Goal: Task Accomplishment & Management: Manage account settings

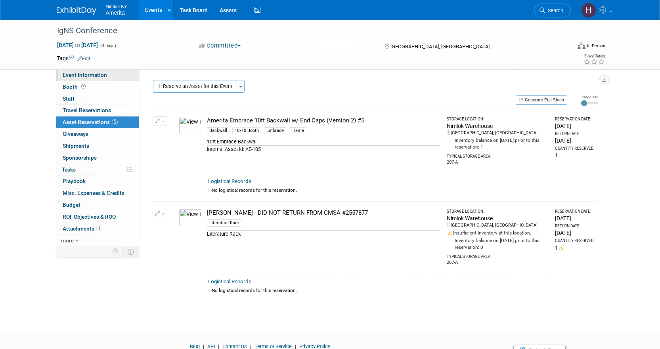
click at [84, 75] on span "Event Information" at bounding box center [85, 75] width 44 height 6
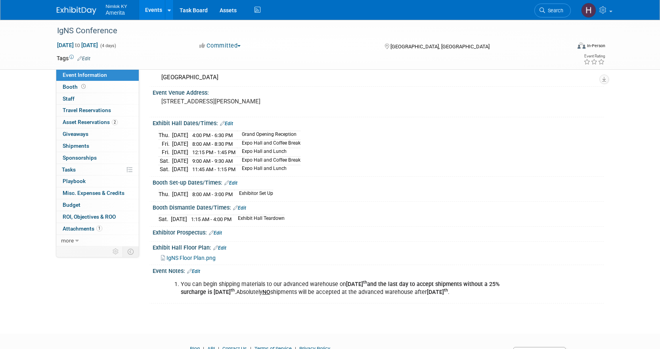
scroll to position [79, 0]
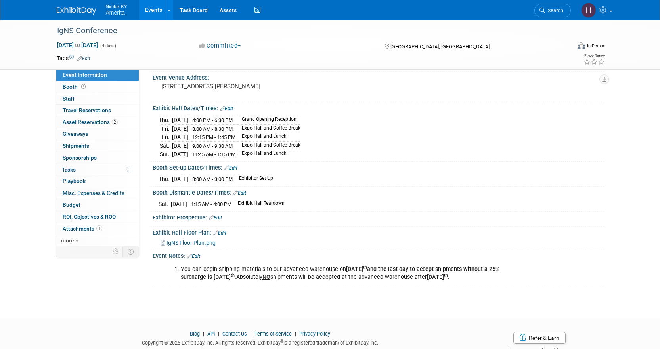
click at [187, 243] on span "IgNS Floor Plan.png" at bounding box center [190, 243] width 49 height 6
click at [90, 87] on link "Booth" at bounding box center [97, 86] width 82 height 11
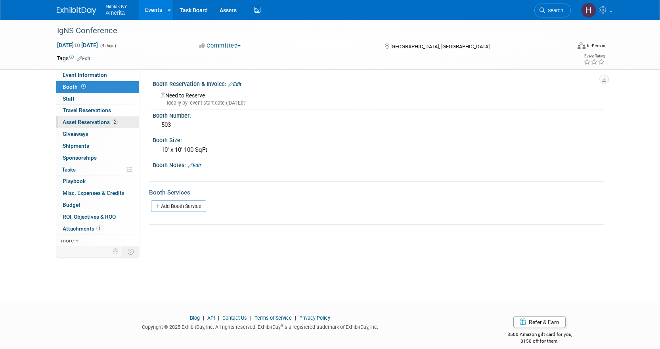
click at [88, 127] on link "2 Asset Reservations 2" at bounding box center [97, 122] width 82 height 11
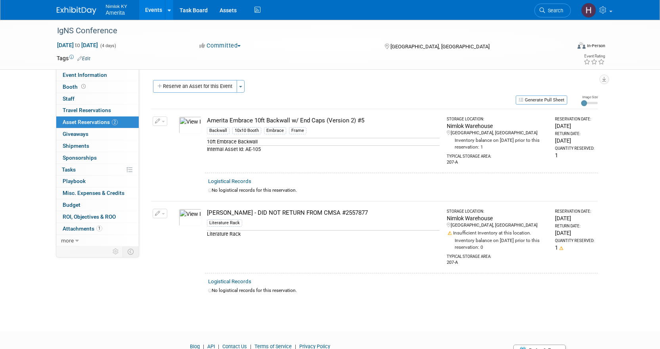
scroll to position [37, 0]
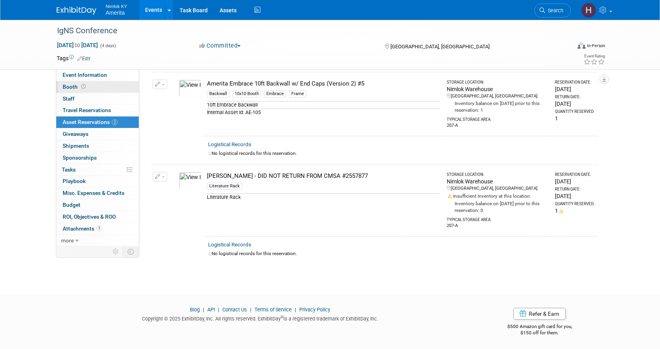
click at [99, 90] on link "Booth" at bounding box center [97, 86] width 82 height 11
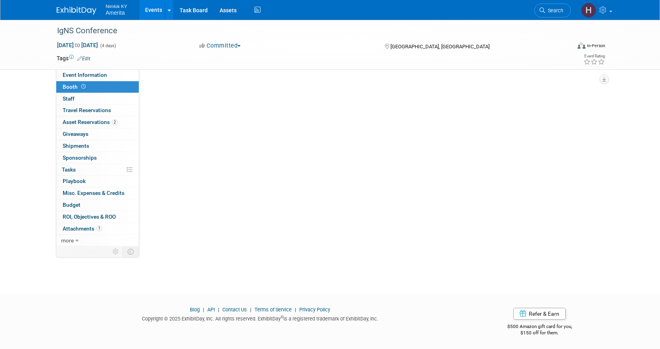
scroll to position [0, 0]
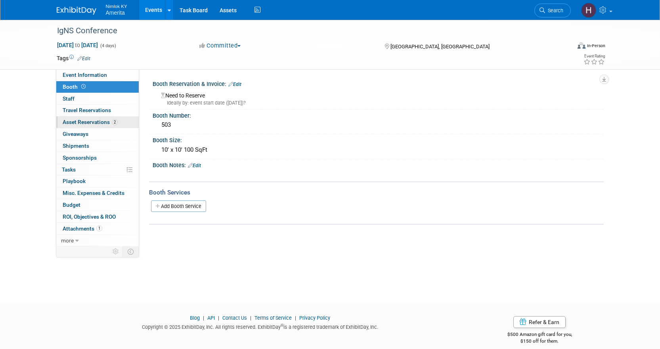
click at [124, 125] on link "2 Asset Reservations 2" at bounding box center [97, 122] width 82 height 11
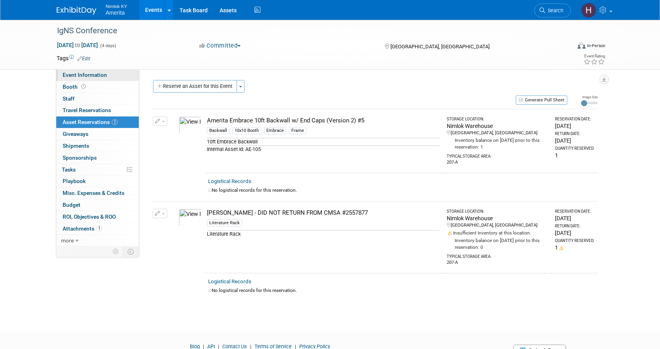
click at [98, 75] on span "Event Information" at bounding box center [85, 75] width 44 height 6
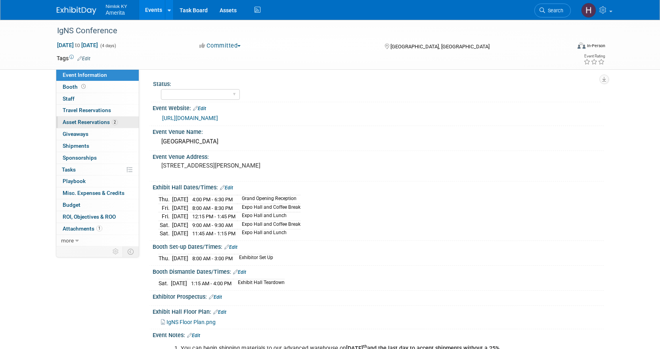
click at [94, 121] on span "Asset Reservations 2" at bounding box center [90, 122] width 55 height 6
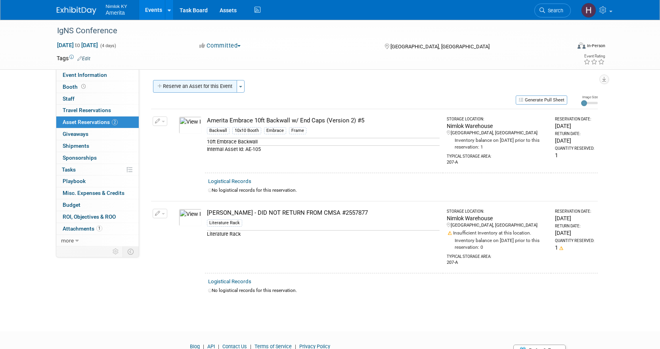
click at [179, 90] on button "Reserve an Asset for this Event" at bounding box center [195, 86] width 84 height 13
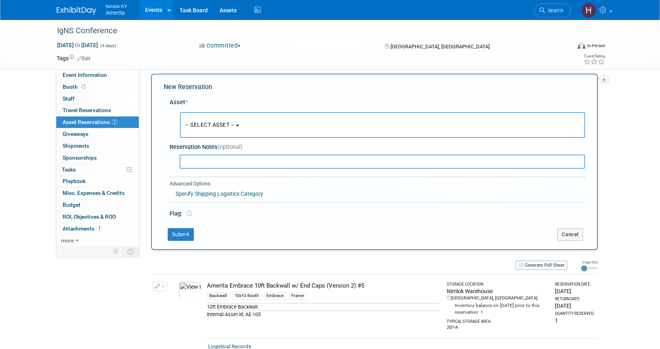
scroll to position [8, 0]
click at [208, 123] on span "-- SELECT ASSET --" at bounding box center [210, 123] width 49 height 6
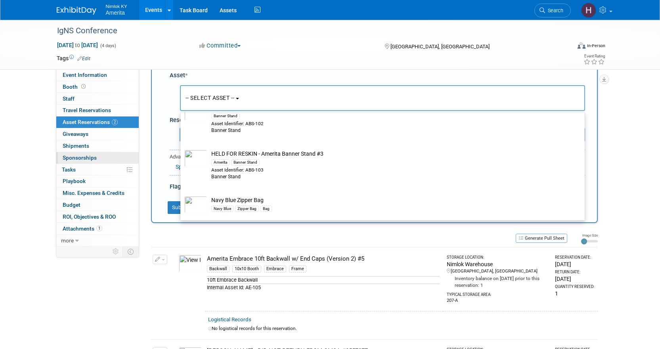
scroll to position [47, 0]
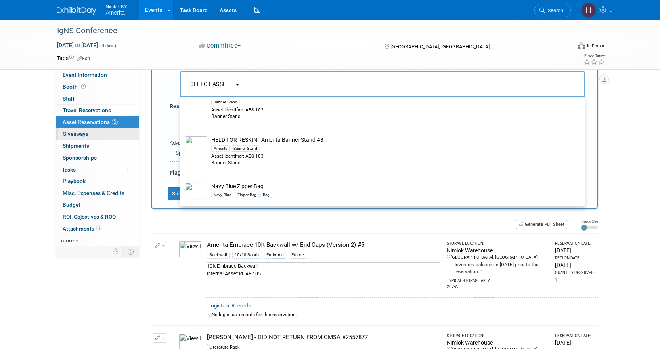
click at [106, 137] on link "0 Giveaways 0" at bounding box center [97, 133] width 82 height 11
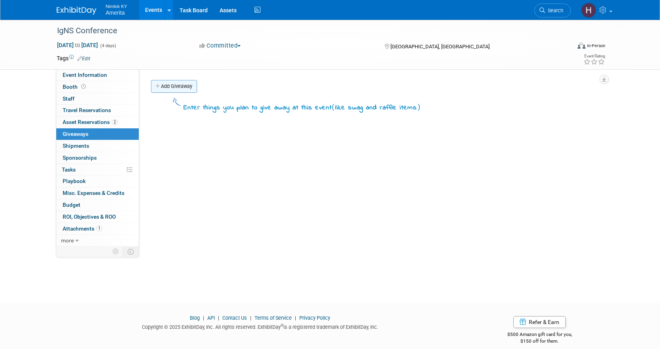
click at [178, 86] on link "Add Giveaway" at bounding box center [174, 86] width 46 height 13
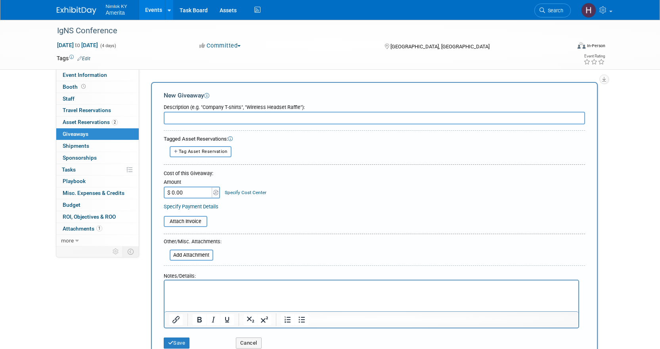
click at [182, 122] on input "text" at bounding box center [374, 118] width 421 height 13
click at [194, 155] on button "Tag Asset Reservation" at bounding box center [201, 151] width 62 height 11
select select
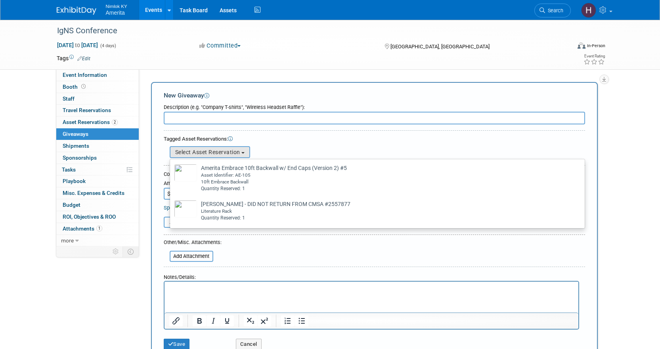
click at [264, 134] on div "Tagged Asset Reservations: 10051896-10726822-39c4d698-662c-4aef-a84c-265913dc46…" at bounding box center [374, 146] width 421 height 25
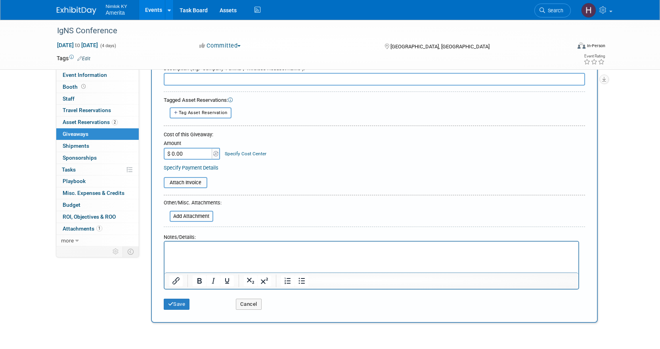
scroll to position [101, 0]
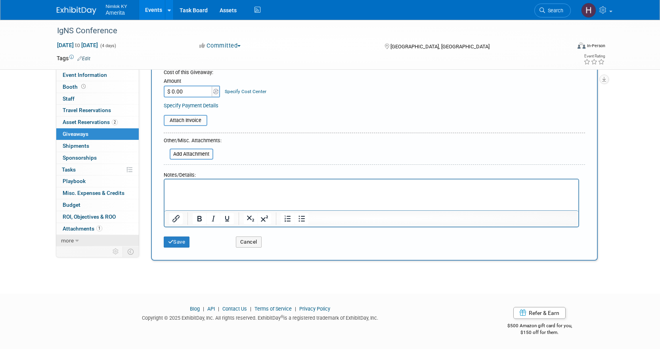
click at [72, 240] on span "more" at bounding box center [67, 240] width 13 height 6
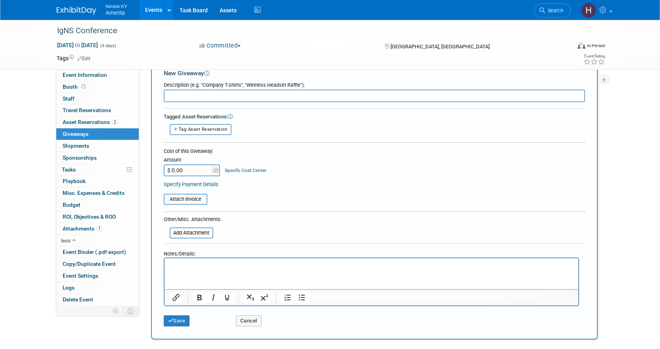
scroll to position [22, 0]
click at [233, 11] on link "Assets" at bounding box center [228, 10] width 29 height 20
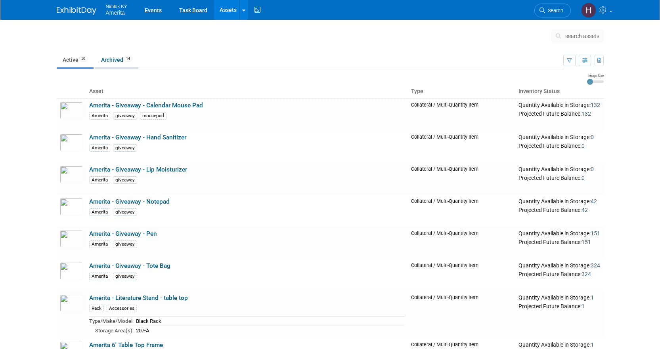
click at [119, 60] on link "Archived 14" at bounding box center [116, 59] width 43 height 15
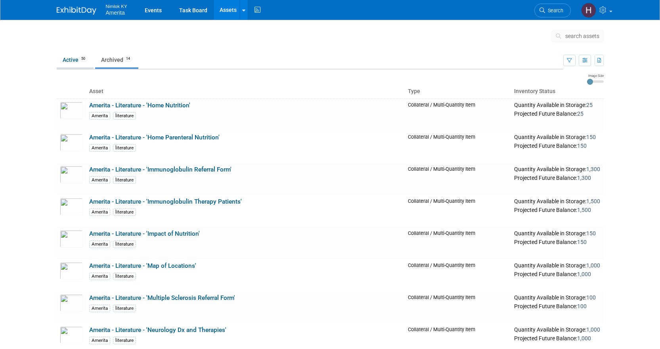
click at [81, 66] on link "Active 50" at bounding box center [75, 59] width 37 height 15
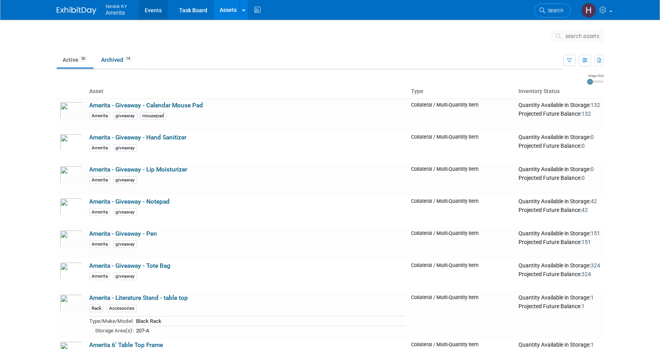
click at [155, 9] on link "Events" at bounding box center [153, 10] width 29 height 20
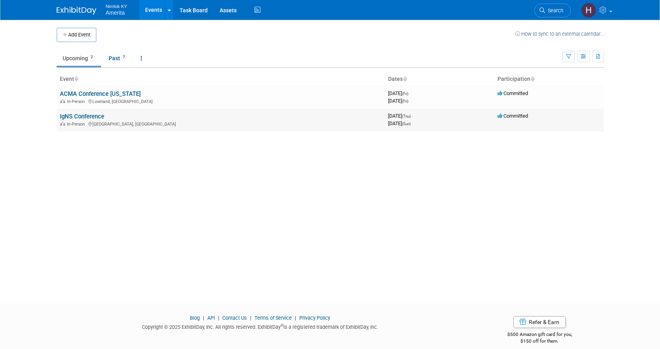
click at [83, 115] on link "IgNS Conference" at bounding box center [82, 116] width 44 height 7
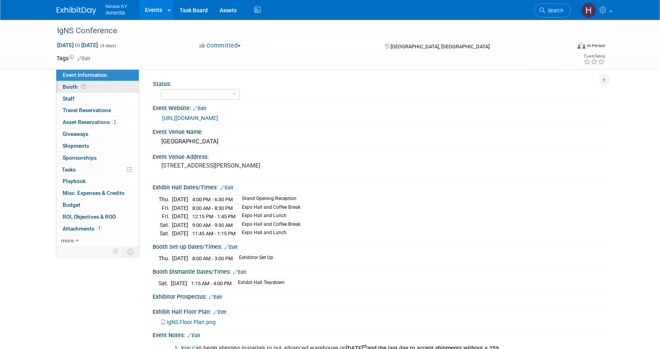
click at [95, 86] on link "Booth" at bounding box center [97, 86] width 82 height 11
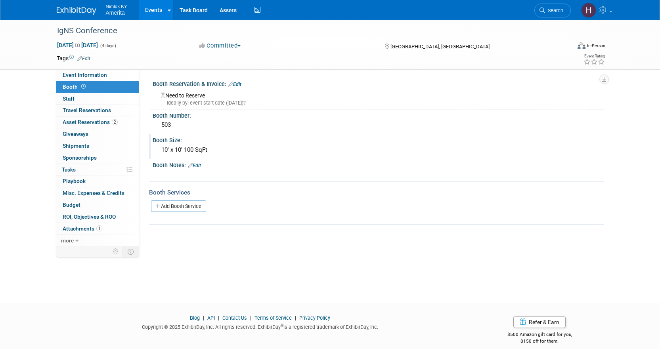
click at [312, 139] on div "Booth Size:" at bounding box center [378, 139] width 451 height 10
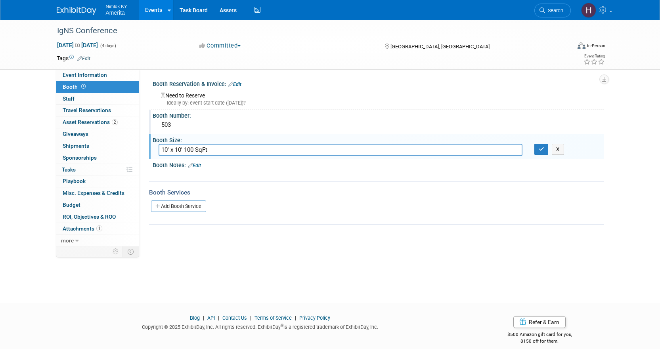
click at [264, 124] on div "503" at bounding box center [378, 125] width 439 height 12
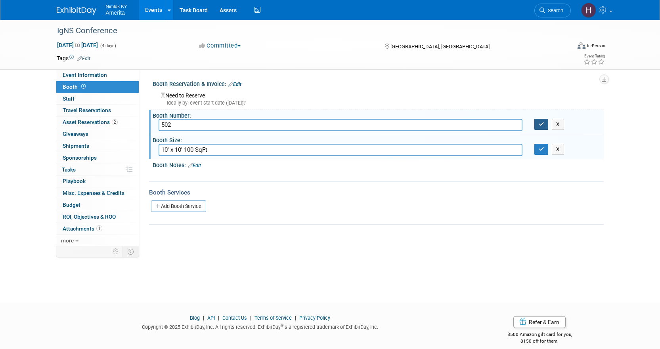
type input "502"
click at [543, 126] on icon "button" at bounding box center [542, 124] width 6 height 5
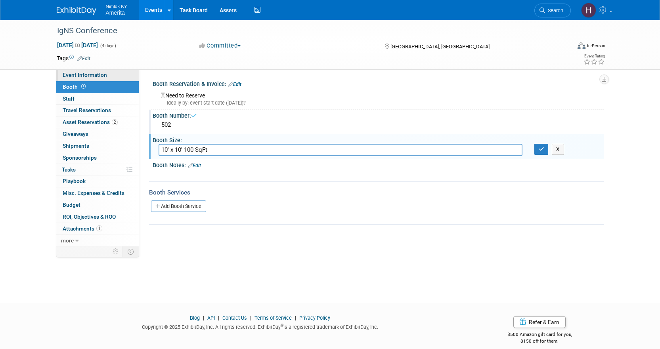
click at [102, 77] on span "Event Information" at bounding box center [85, 75] width 44 height 6
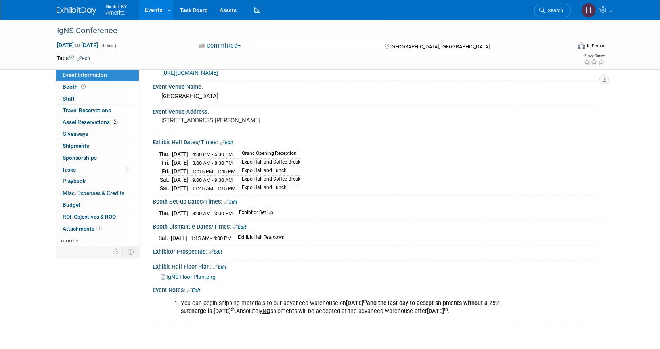
scroll to position [111, 0]
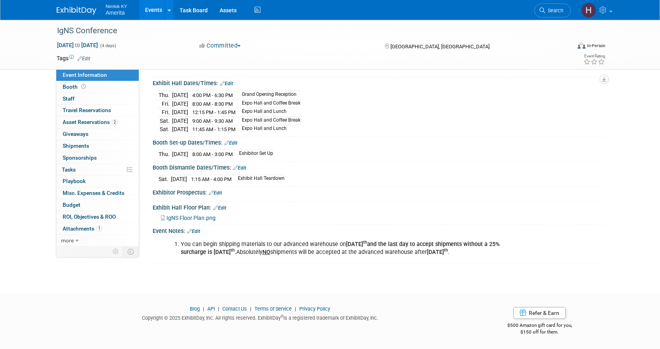
click at [217, 205] on icon at bounding box center [215, 207] width 5 height 5
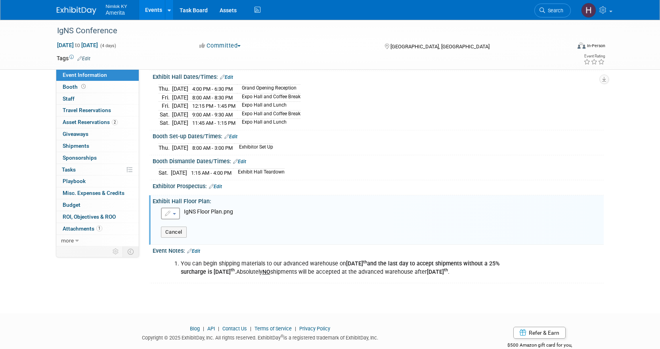
click at [176, 214] on button "button" at bounding box center [170, 214] width 19 height 12
click at [180, 237] on link "Remove attachment" at bounding box center [204, 238] width 87 height 11
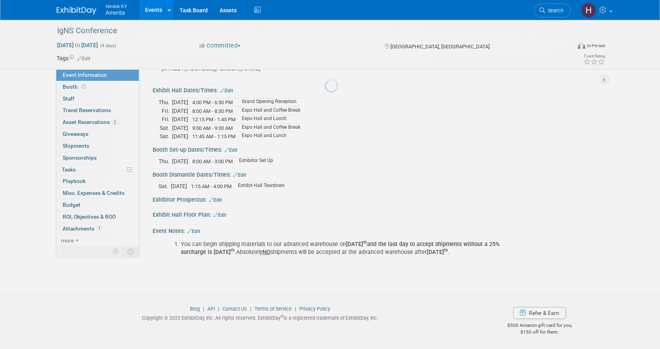
scroll to position [103, 0]
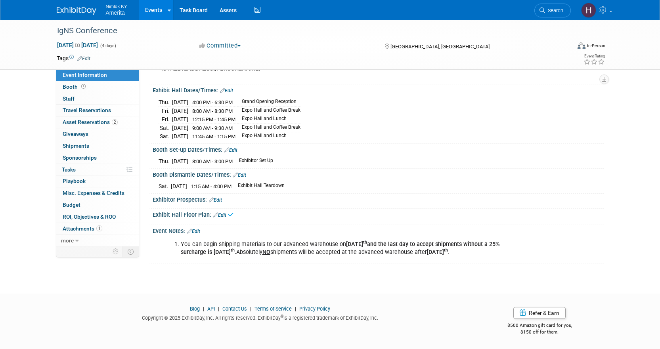
click at [226, 212] on link "Edit" at bounding box center [219, 215] width 13 height 6
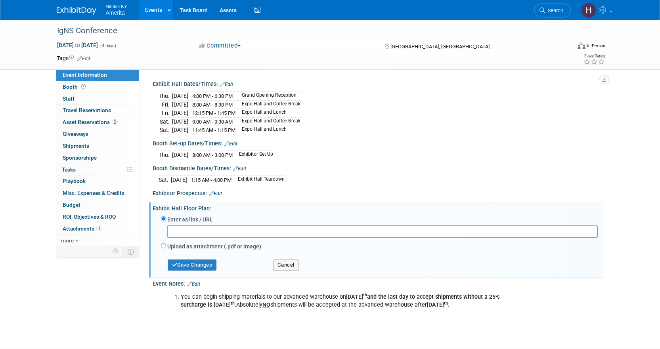
click at [178, 247] on label "Upload as attachment (.pdf or image)" at bounding box center [214, 247] width 94 height 8
click at [166, 247] on input "Upload as attachment (.pdf or image)" at bounding box center [163, 245] width 5 height 5
radio input "true"
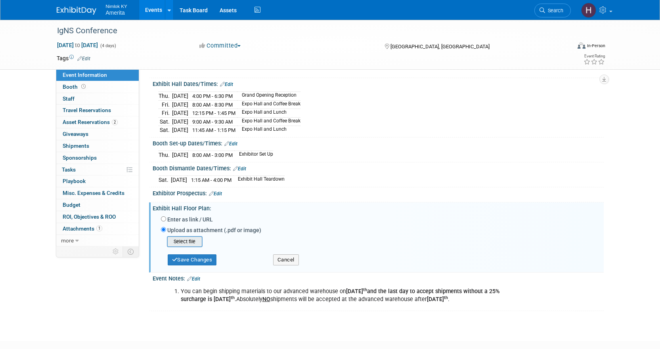
click at [195, 239] on input "file" at bounding box center [154, 242] width 94 height 10
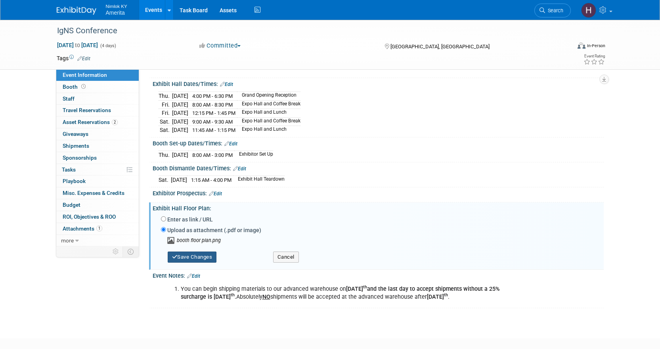
click at [207, 256] on button "Save Changes" at bounding box center [192, 257] width 49 height 11
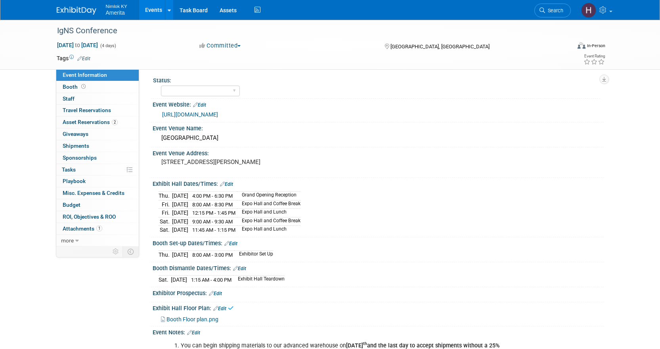
scroll to position [0, 0]
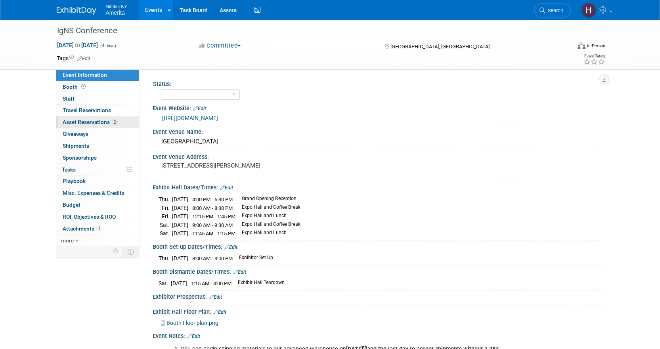
click at [87, 123] on span "Asset Reservations 2" at bounding box center [90, 122] width 55 height 6
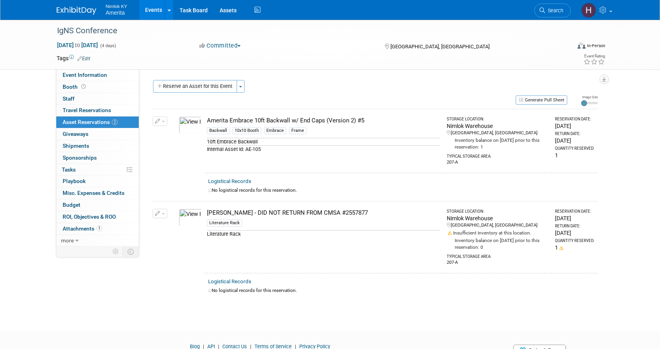
click at [194, 129] on img at bounding box center [190, 125] width 23 height 17
